Goal: Transaction & Acquisition: Purchase product/service

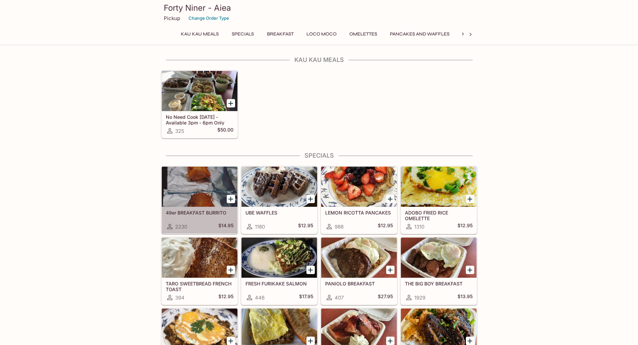
click at [212, 198] on div at bounding box center [200, 187] width 76 height 40
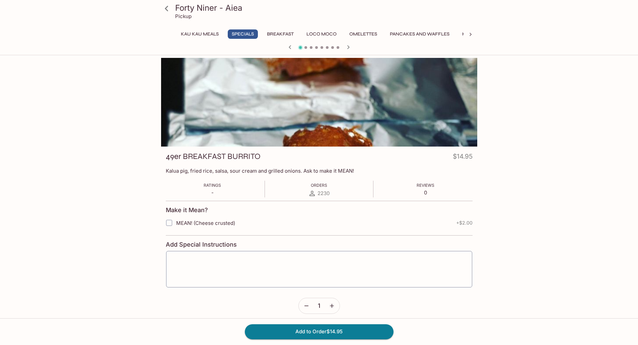
scroll to position [224, 0]
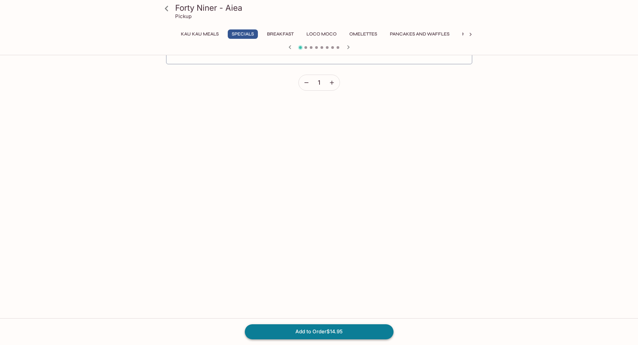
click at [379, 332] on button "Add to Order $14.95" at bounding box center [319, 332] width 149 height 15
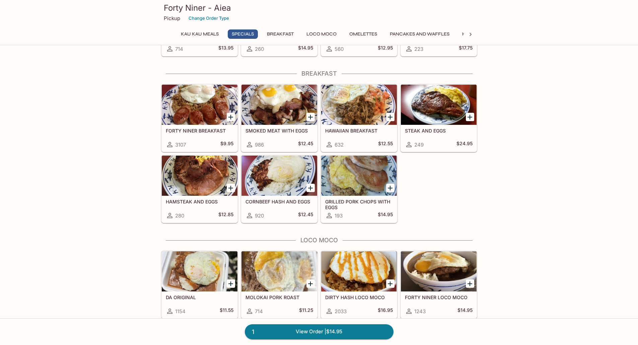
scroll to position [335, 0]
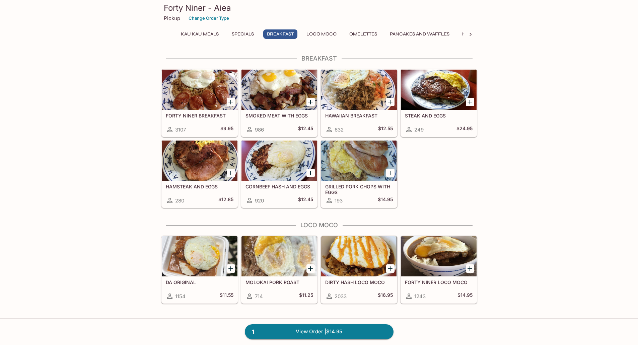
click at [349, 341] on div "1 View Order | $14.95" at bounding box center [319, 332] width 638 height 27
click at [349, 333] on link "1 View Order | $14.95" at bounding box center [319, 332] width 149 height 15
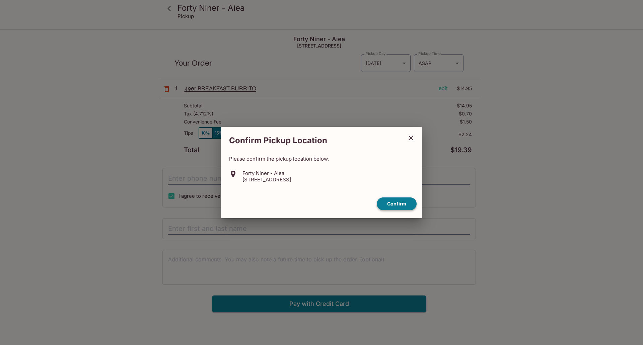
click at [402, 203] on button "Confirm" at bounding box center [397, 204] width 40 height 13
